Goal: Information Seeking & Learning: Learn about a topic

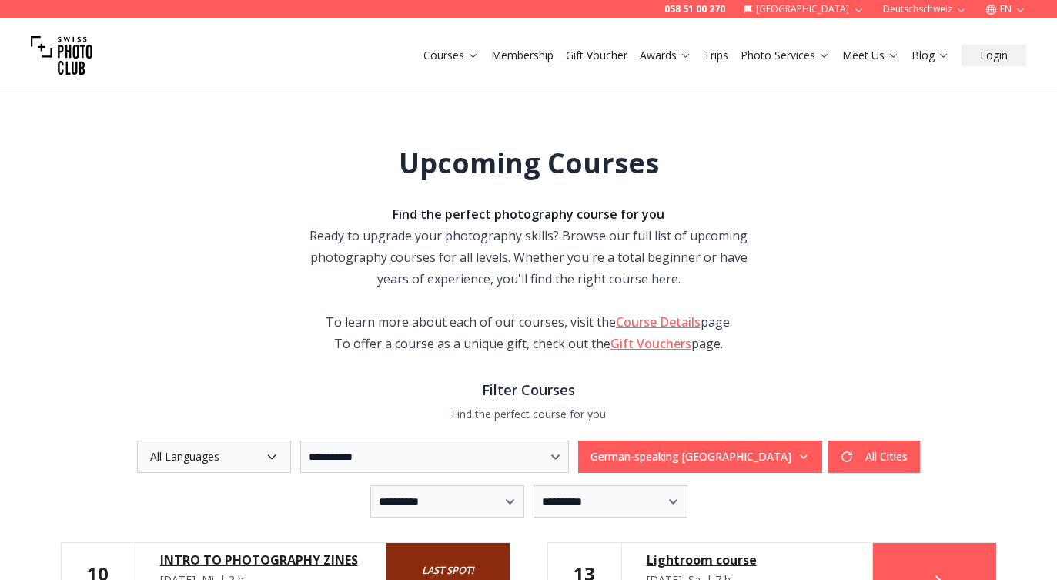
click at [219, 456] on button "All Languages" at bounding box center [214, 456] width 154 height 32
click at [140, 522] on label "English" at bounding box center [189, 521] width 106 height 28
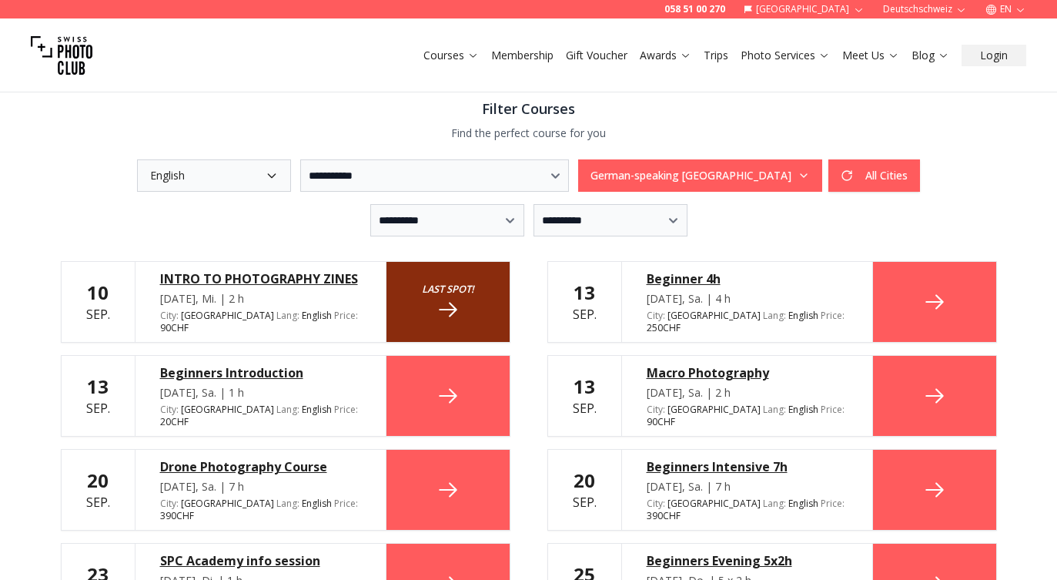
scroll to position [282, 0]
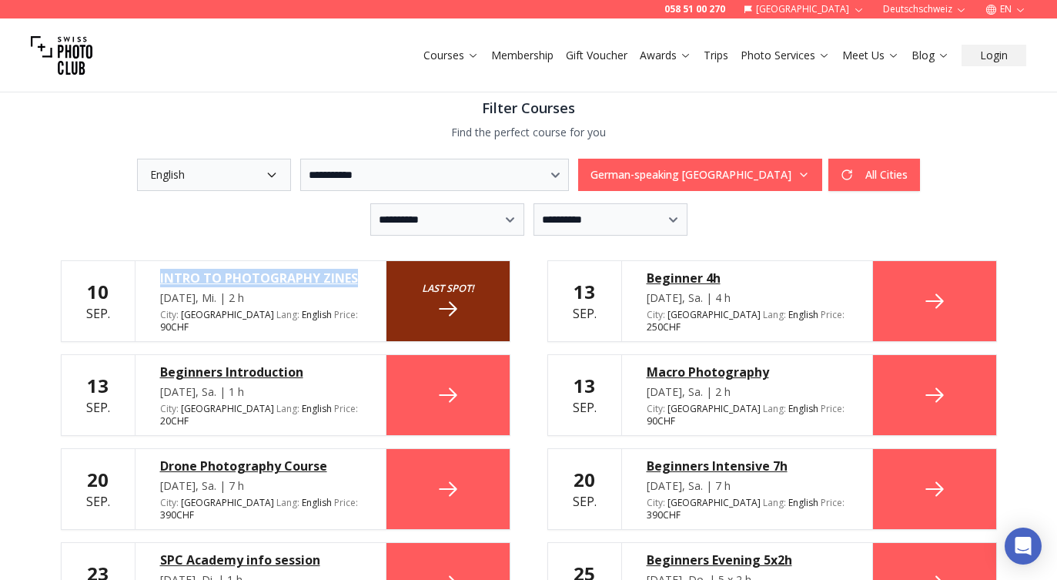
drag, startPoint x: 156, startPoint y: 275, endPoint x: 377, endPoint y: 272, distance: 221.0
click at [377, 272] on div "INTRO TO PHOTOGRAPHY ZINES Sep. 10, Mi. | 2 h City : Zurich Lang : English en P…" at bounding box center [261, 301] width 252 height 80
copy div "INTRO TO PHOTOGRAPHY ZINES"
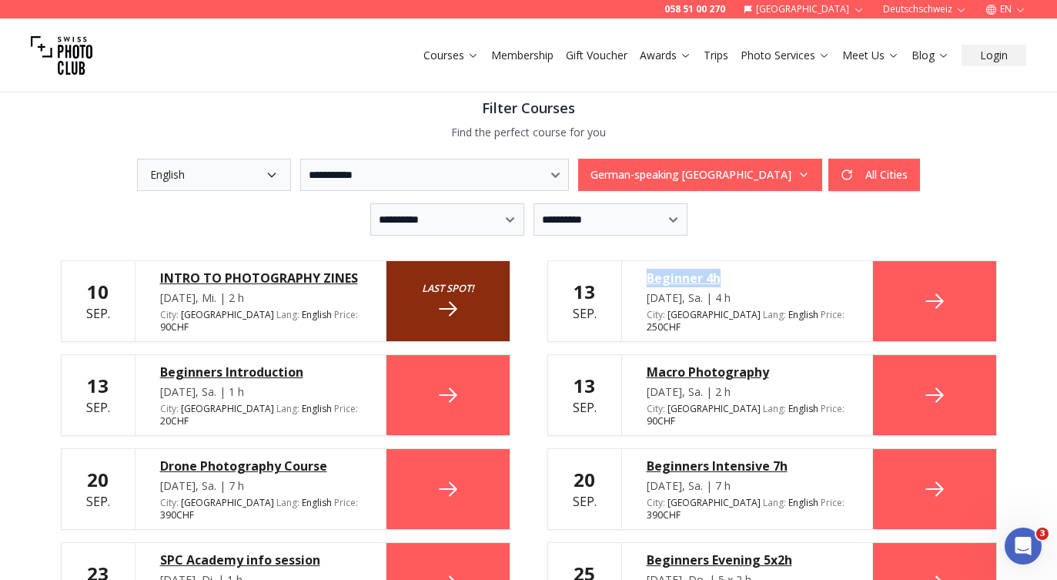
drag, startPoint x: 631, startPoint y: 277, endPoint x: 733, endPoint y: 283, distance: 101.8
click at [733, 283] on div "Beginner 4h Sep. 13, Sa. | 4 h City : Zurich Lang : English en Price : 250 CHF" at bounding box center [747, 301] width 252 height 80
copy div "Beginner 4h"
drag, startPoint x: 644, startPoint y: 360, endPoint x: 809, endPoint y: 354, distance: 164.9
click at [809, 355] on div "Macro Photography Sep. 13, Sa. | 2 h City : Basel Lang : English en Price : 90 …" at bounding box center [747, 395] width 252 height 80
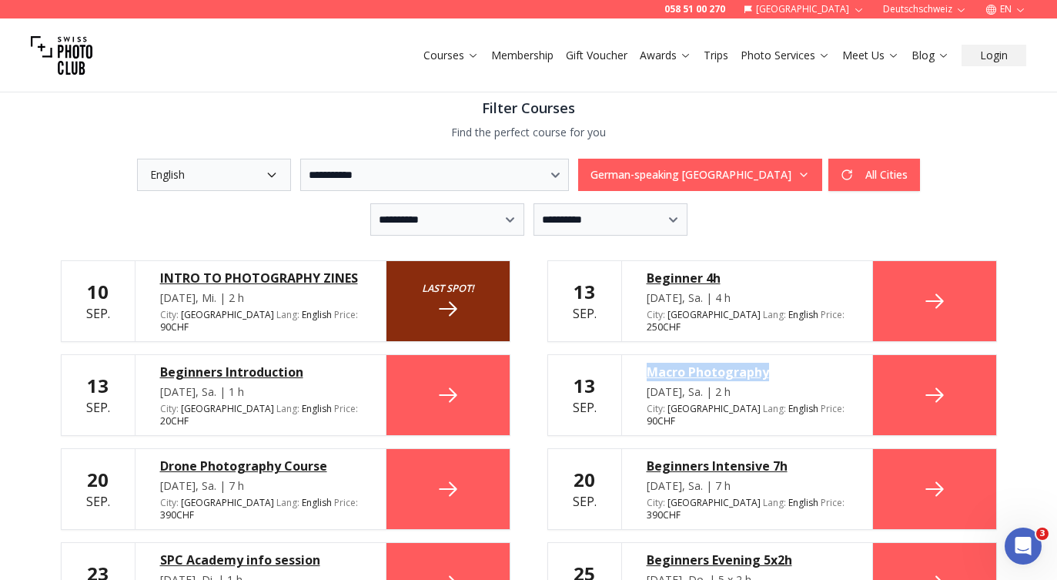
copy div "Macro Photography"
drag, startPoint x: 149, startPoint y: 432, endPoint x: 377, endPoint y: 453, distance: 229.7
click at [377, 453] on div "Drone Photography Course Sep. 20, Sa. | 7 h City : Zurich Lang : English en Pri…" at bounding box center [261, 489] width 252 height 80
copy div "Drone Photography Course"
drag, startPoint x: 640, startPoint y: 440, endPoint x: 809, endPoint y: 443, distance: 169.4
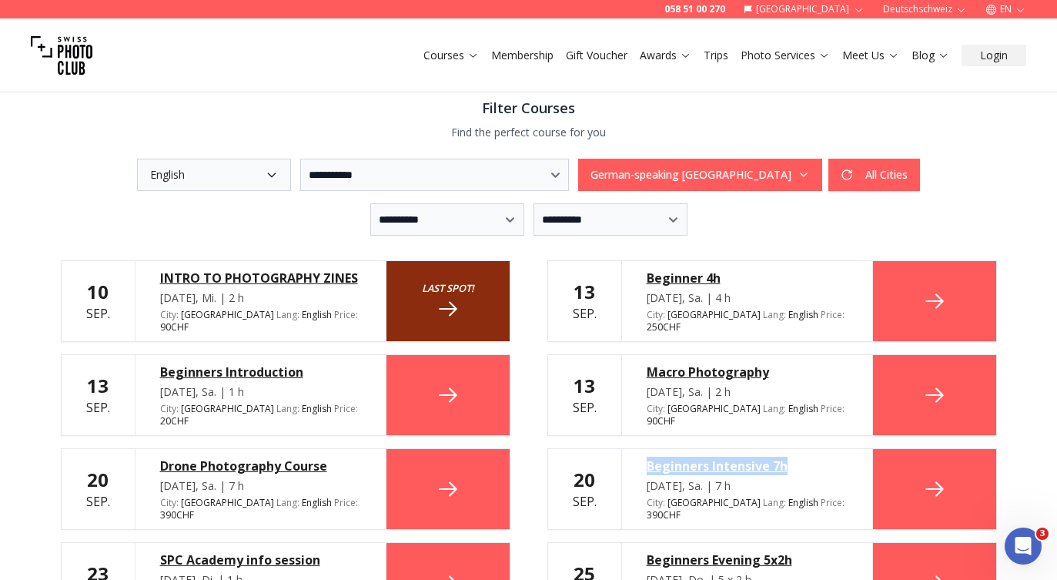
click at [809, 449] on div "Beginners Intensive 7h Sep. 20, Sa. | 7 h City : Basel Lang : English en Price …" at bounding box center [747, 489] width 252 height 80
copy div "Beginners Intensive 7h"
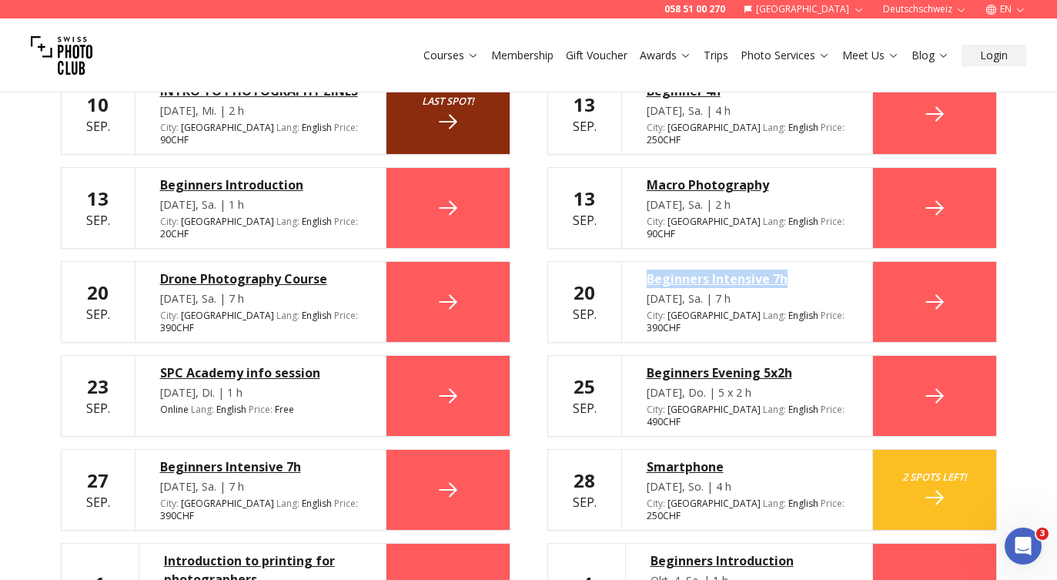
scroll to position [471, 0]
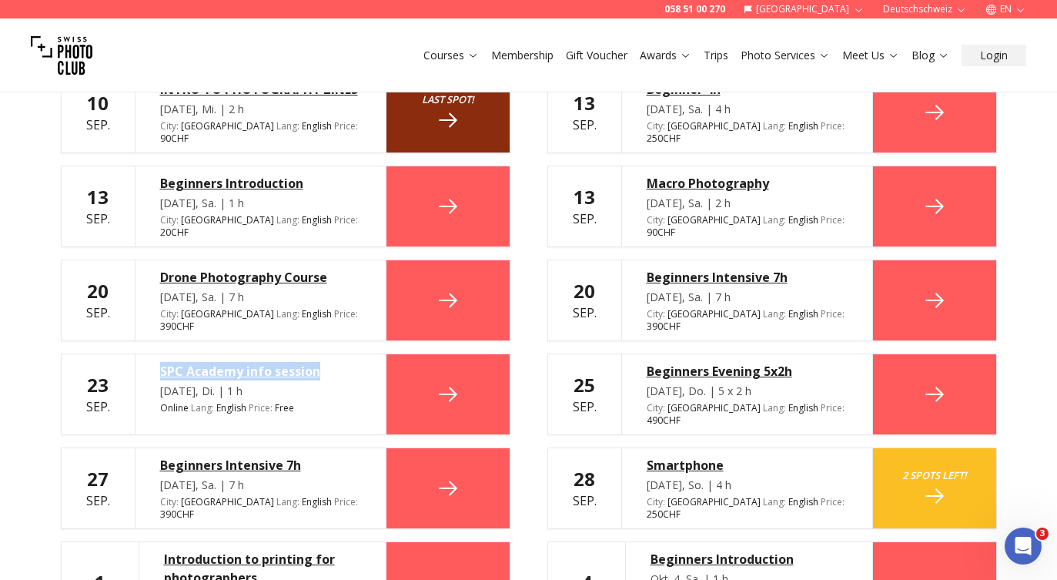
drag, startPoint x: 151, startPoint y: 325, endPoint x: 334, endPoint y: 335, distance: 183.5
click at [334, 354] on div "SPC Academy info session Sep. 23, Di. | 1 h Online Lang : English en Price : Fr…" at bounding box center [261, 394] width 252 height 80
copy div "SPC Academy info session"
drag, startPoint x: 636, startPoint y: 333, endPoint x: 810, endPoint y: 341, distance: 174.2
click at [809, 354] on div "Beginners Evening 5x2h Sep. 25, Do. | 5 x 2 h City : Zurich Lang : English en P…" at bounding box center [747, 394] width 252 height 80
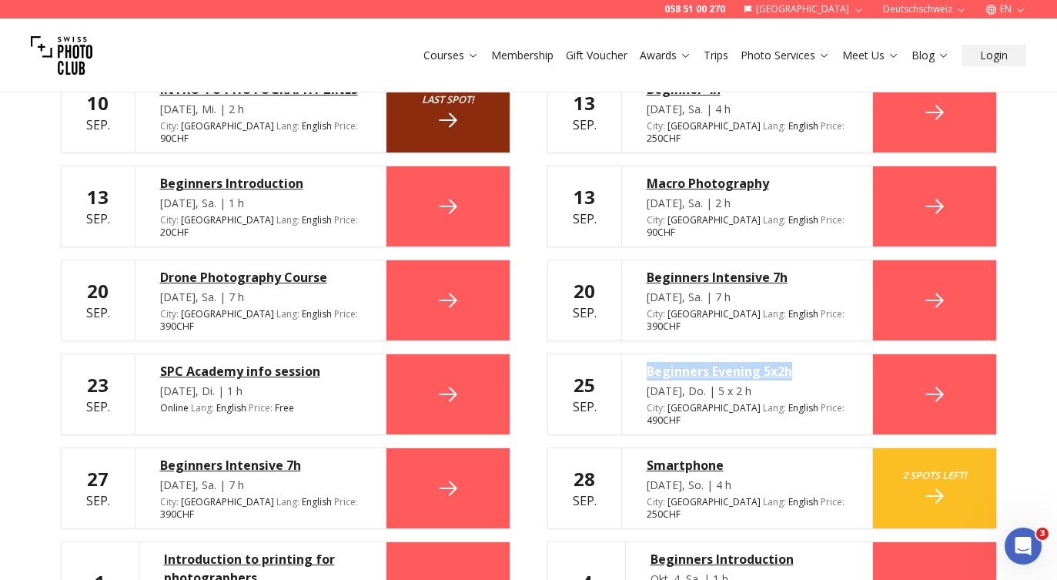
copy div "Beginners Evening 5x2h"
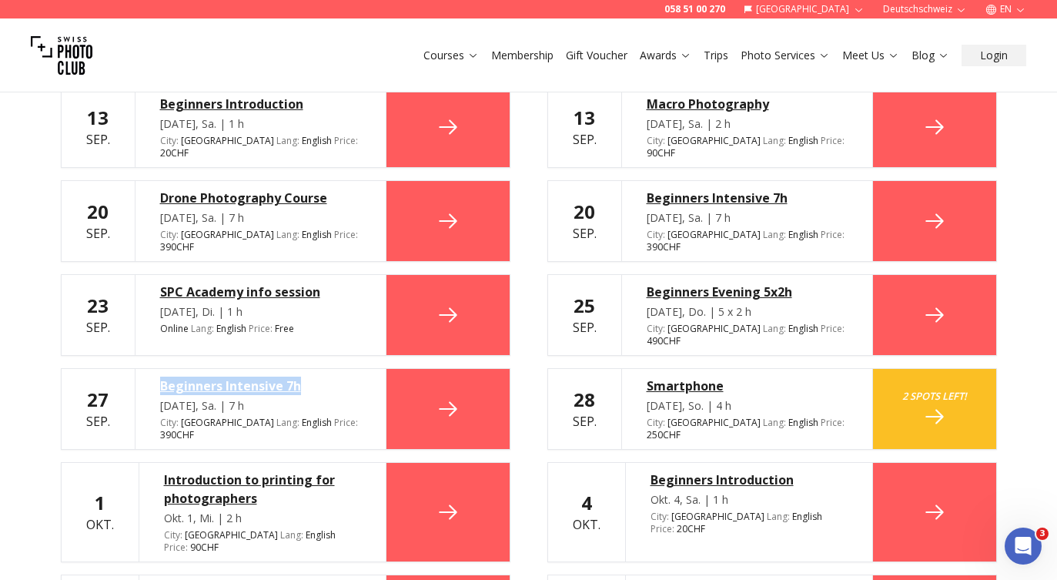
drag, startPoint x: 149, startPoint y: 333, endPoint x: 313, endPoint y: 333, distance: 164.8
click at [313, 369] on div "Beginners Intensive 7h Sep. 27, Sa. | 7 h City : Zurich Lang : English en Price…" at bounding box center [261, 409] width 252 height 80
copy div "Beginners Intensive 7h"
drag, startPoint x: 623, startPoint y: 332, endPoint x: 731, endPoint y: 333, distance: 107.8
click at [731, 369] on div "Smartphone Sep. 28, So. | 4 h City : Zurich Lang : English en Price : 250 CHF" at bounding box center [747, 409] width 252 height 80
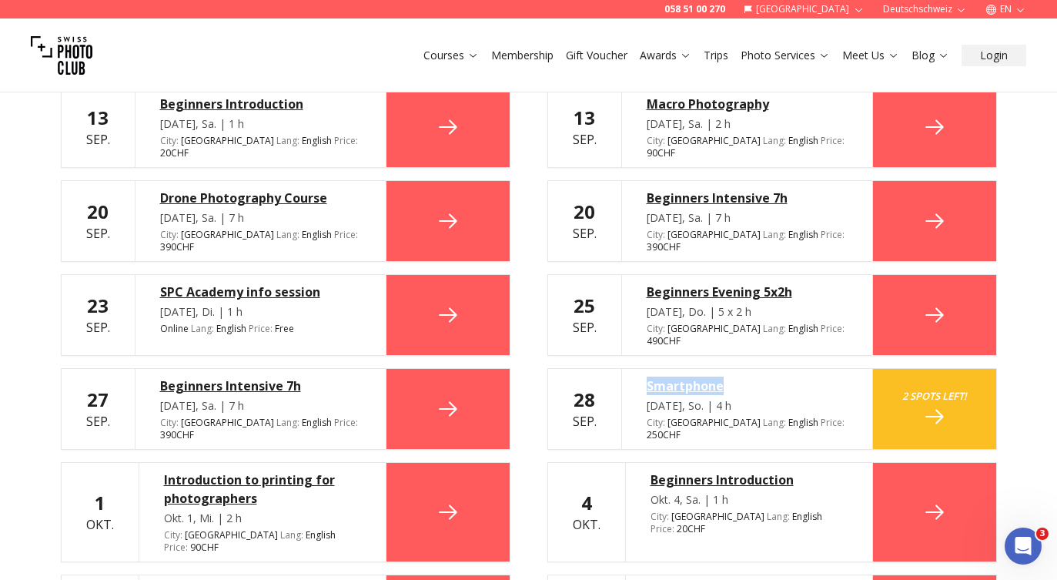
copy div "Smartphone"
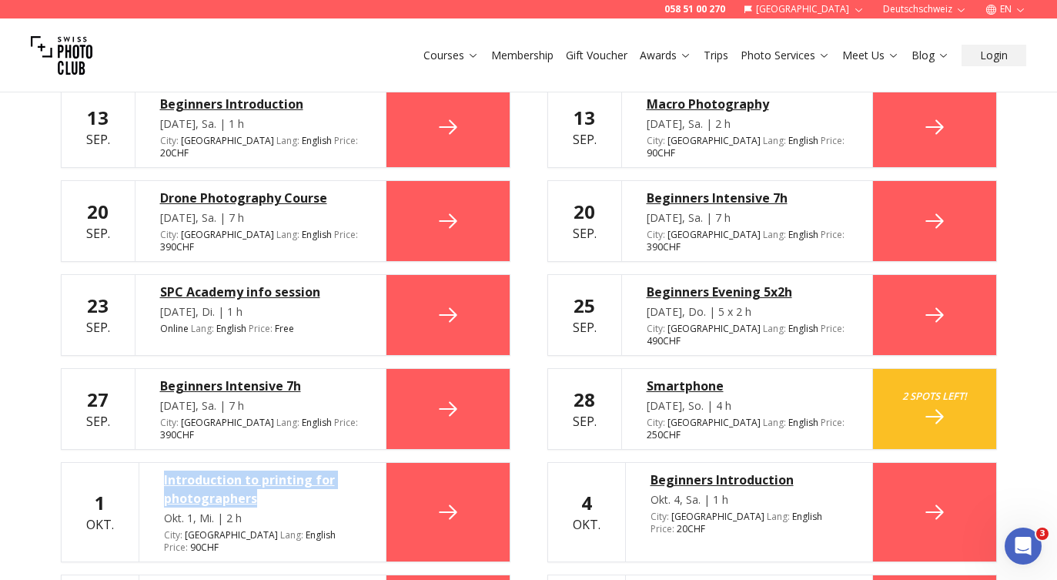
drag, startPoint x: 149, startPoint y: 414, endPoint x: 285, endPoint y: 442, distance: 139.2
click at [285, 463] on div "Introduction to printing for photographers Okt. 1, Mi. | 2 h City : Basel Lang …" at bounding box center [263, 512] width 248 height 99
copy div "Introduction to printing for photographers"
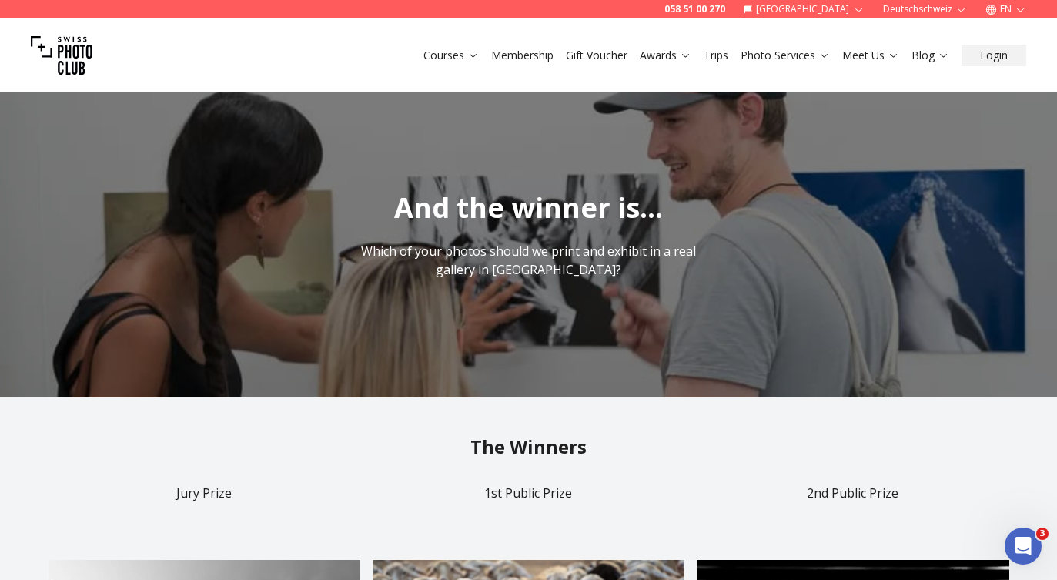
click at [1003, 1] on button "EN" at bounding box center [1006, 9] width 53 height 18
click at [1000, 59] on link "de" at bounding box center [1006, 52] width 32 height 18
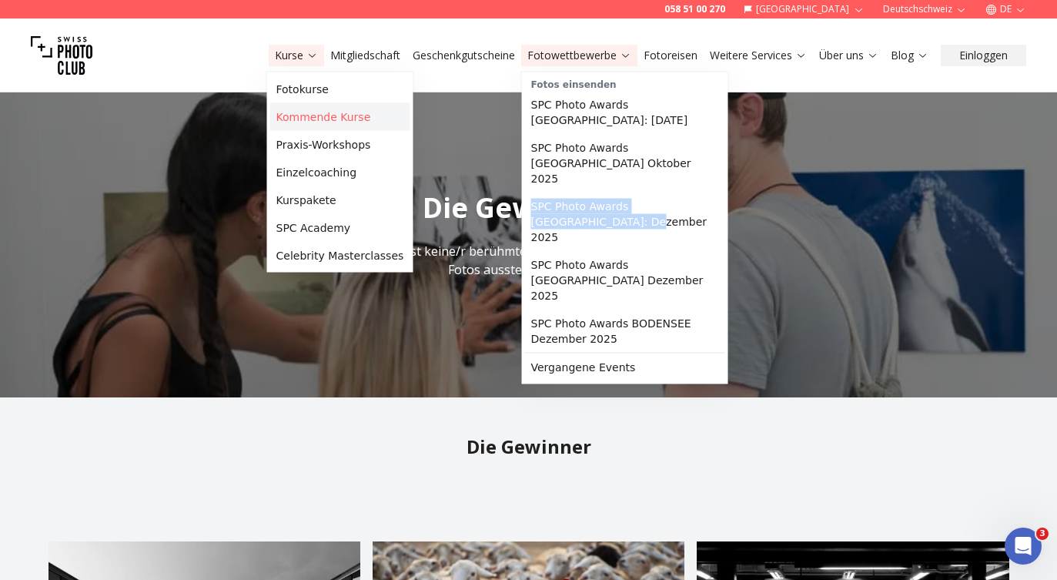
click at [292, 122] on link "Kommende Kurse" at bounding box center [340, 117] width 140 height 28
